Goal: Browse casually: Explore the website without a specific task or goal

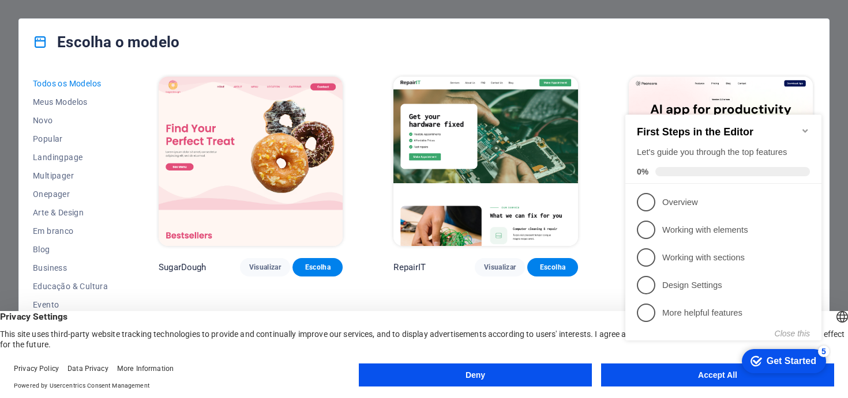
click at [522, 384] on button "Deny" at bounding box center [475, 375] width 233 height 23
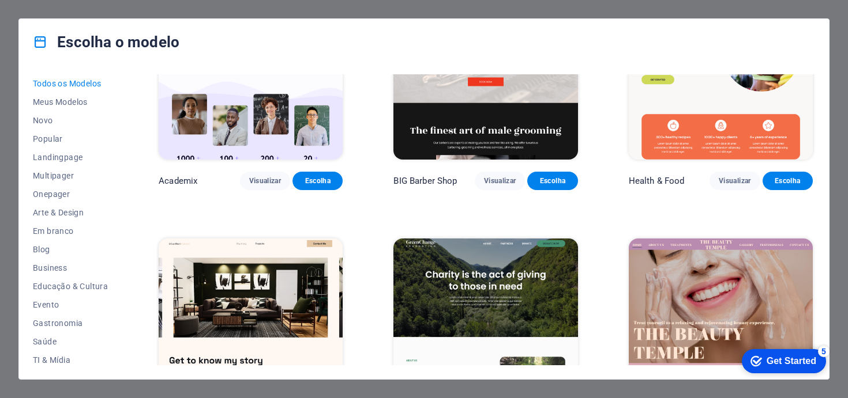
scroll to position [1130, 0]
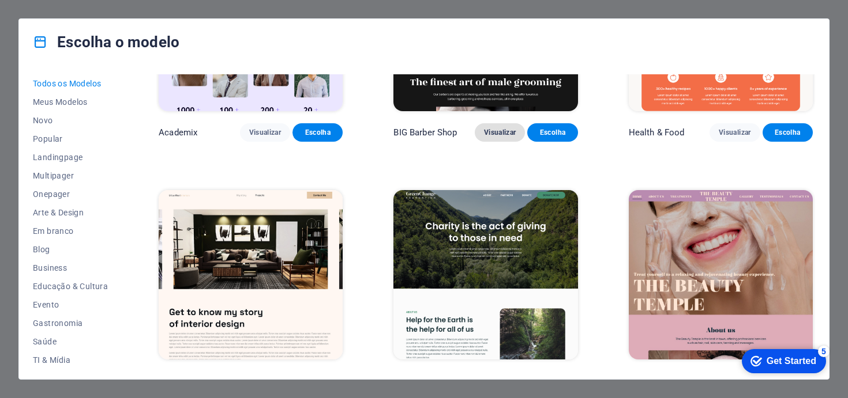
click at [490, 123] on button "Visualizar" at bounding box center [500, 132] width 50 height 18
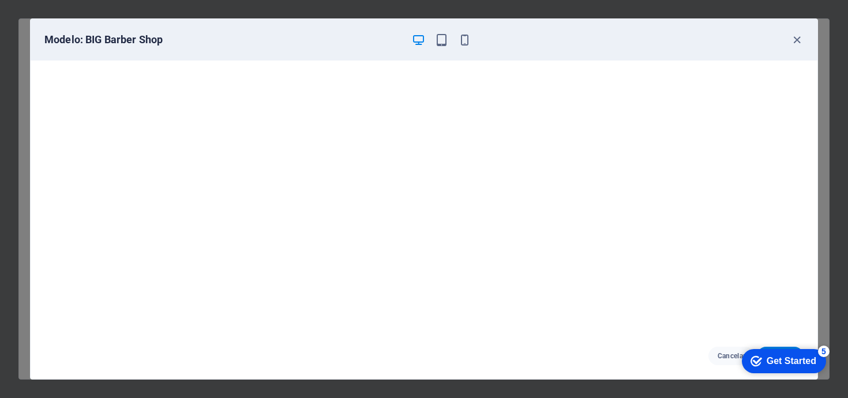
scroll to position [2, 0]
click at [464, 35] on icon "button" at bounding box center [464, 39] width 13 height 13
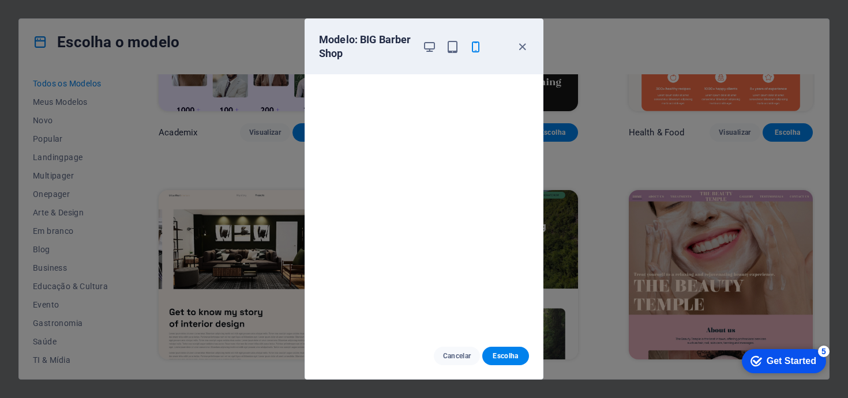
click at [532, 28] on div "Modelo: BIG Barber Shop" at bounding box center [424, 46] width 238 height 55
click at [520, 42] on icon "button" at bounding box center [522, 46] width 13 height 13
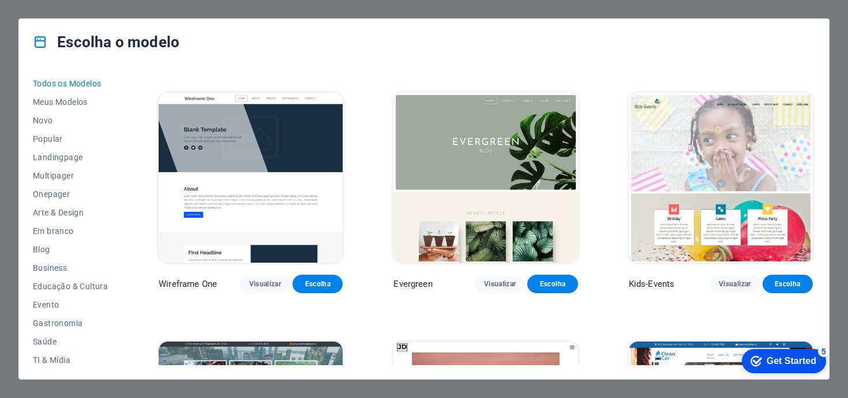
scroll to position [4208, 0]
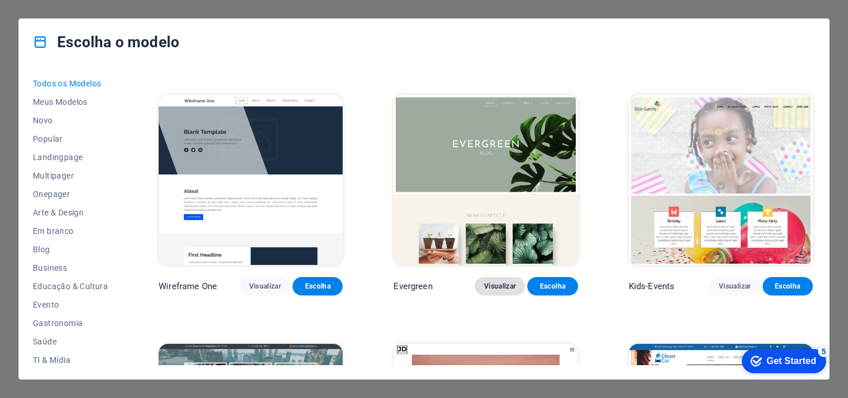
click at [486, 282] on span "Visualizar" at bounding box center [500, 286] width 32 height 9
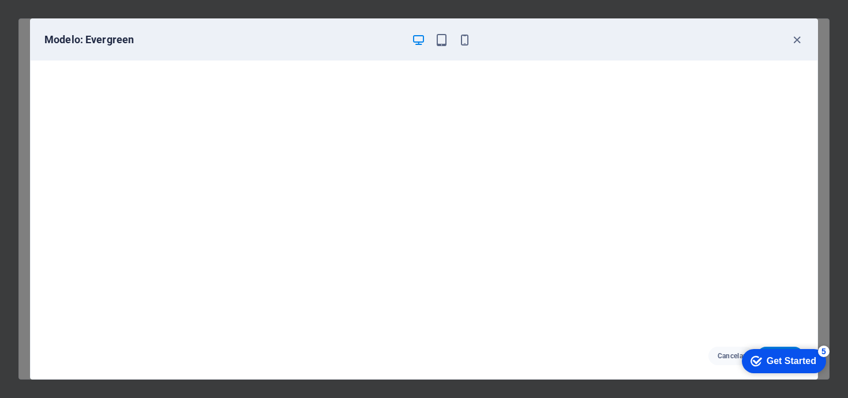
click at [795, 30] on div "Modelo: Evergreen" at bounding box center [424, 40] width 787 height 42
click at [795, 35] on icon "button" at bounding box center [796, 39] width 13 height 13
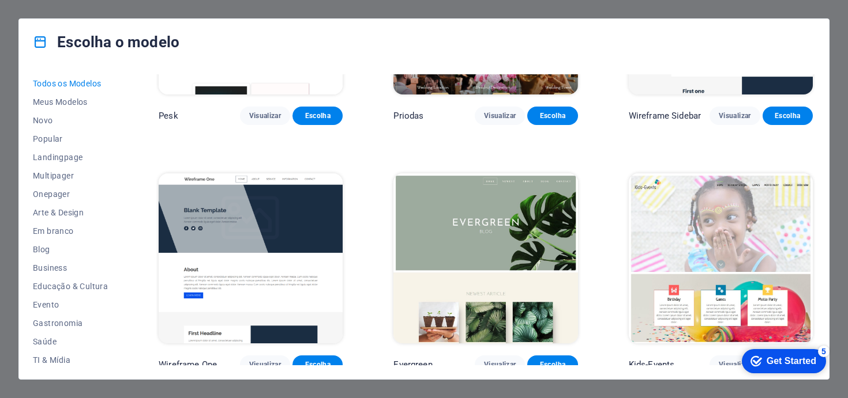
scroll to position [4126, 0]
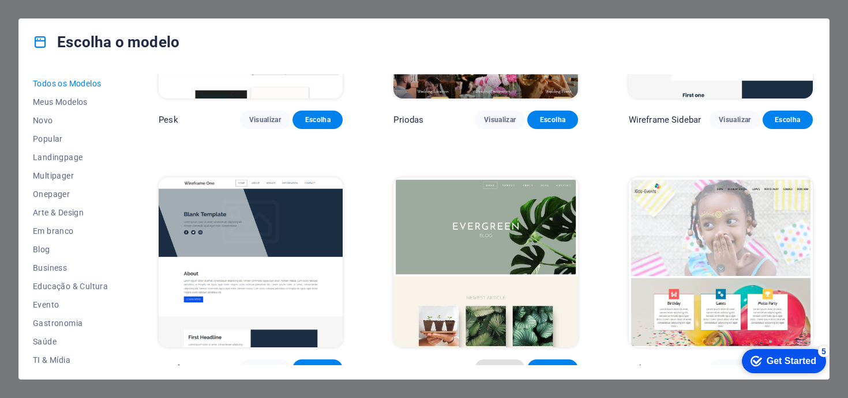
click at [491, 360] on button "Visualizar" at bounding box center [500, 369] width 50 height 18
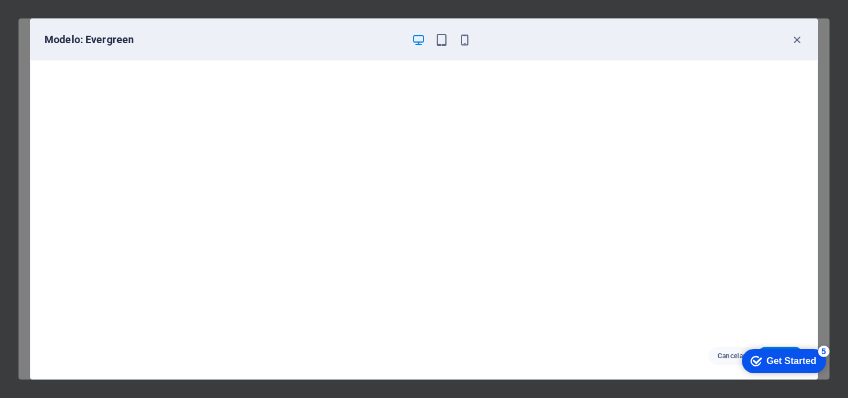
scroll to position [2, 0]
